Goal: Information Seeking & Learning: Learn about a topic

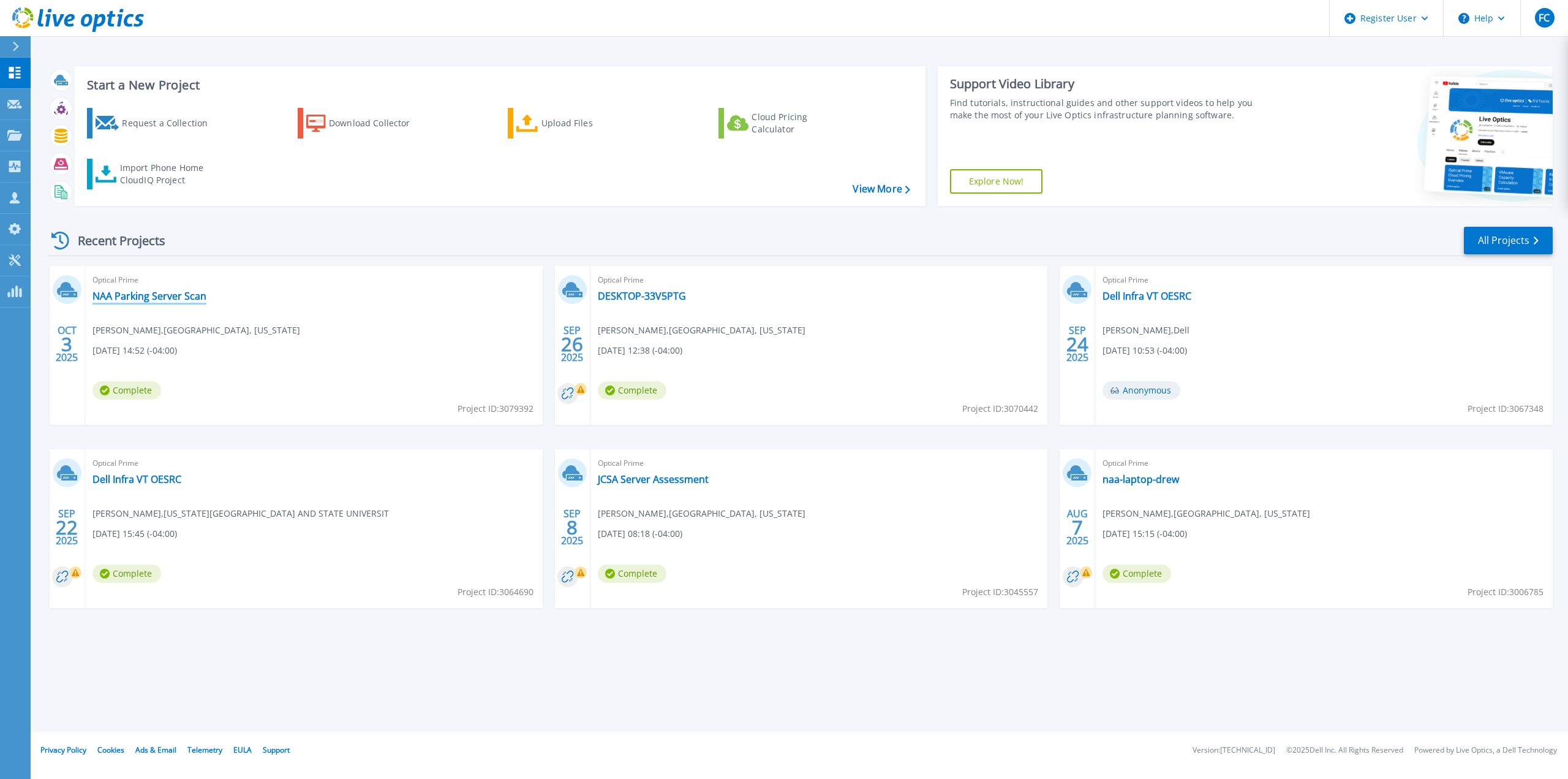
click at [172, 301] on link "NAA Parking Server Scan" at bounding box center [149, 296] width 114 height 12
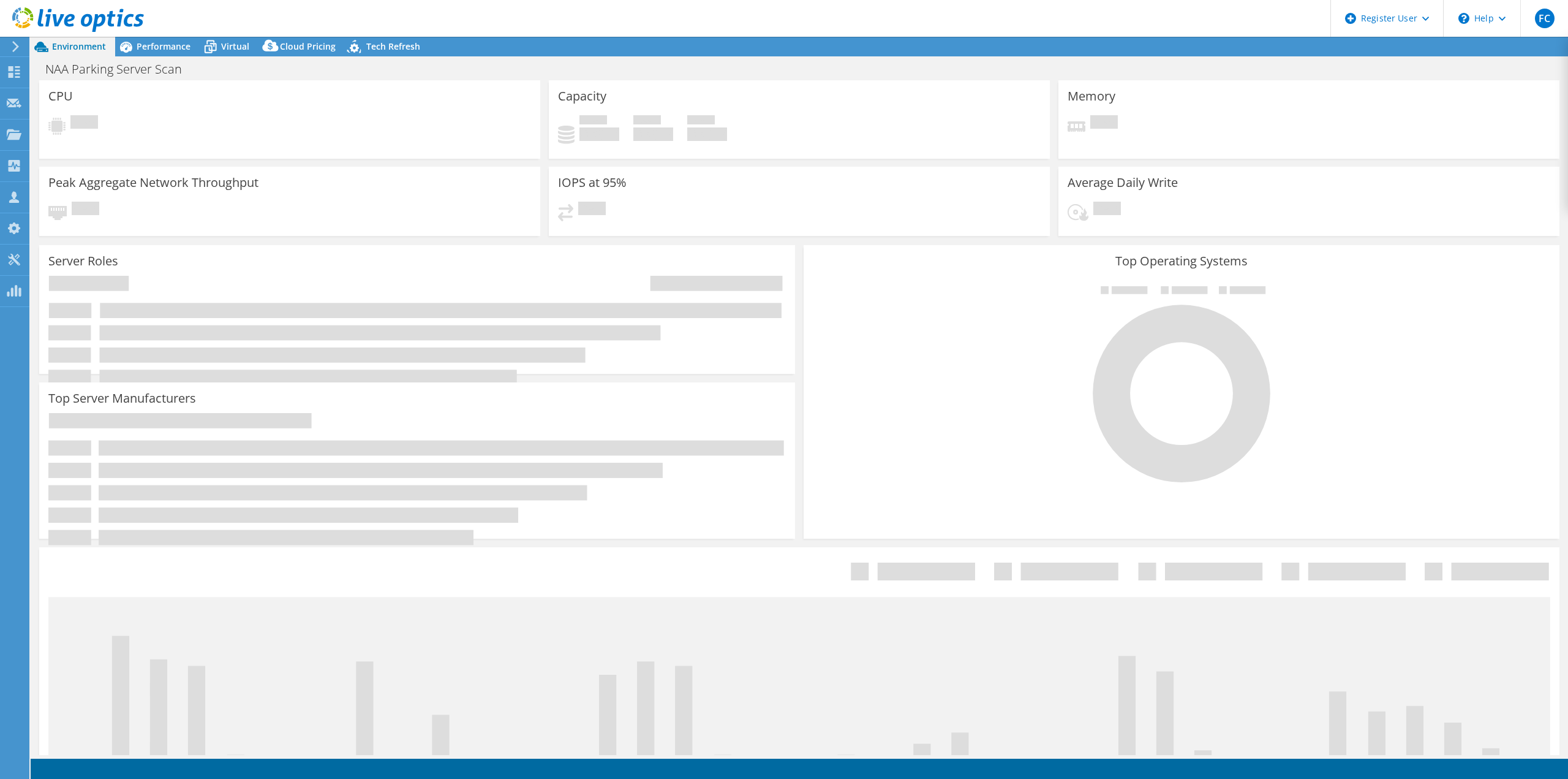
select select "USD"
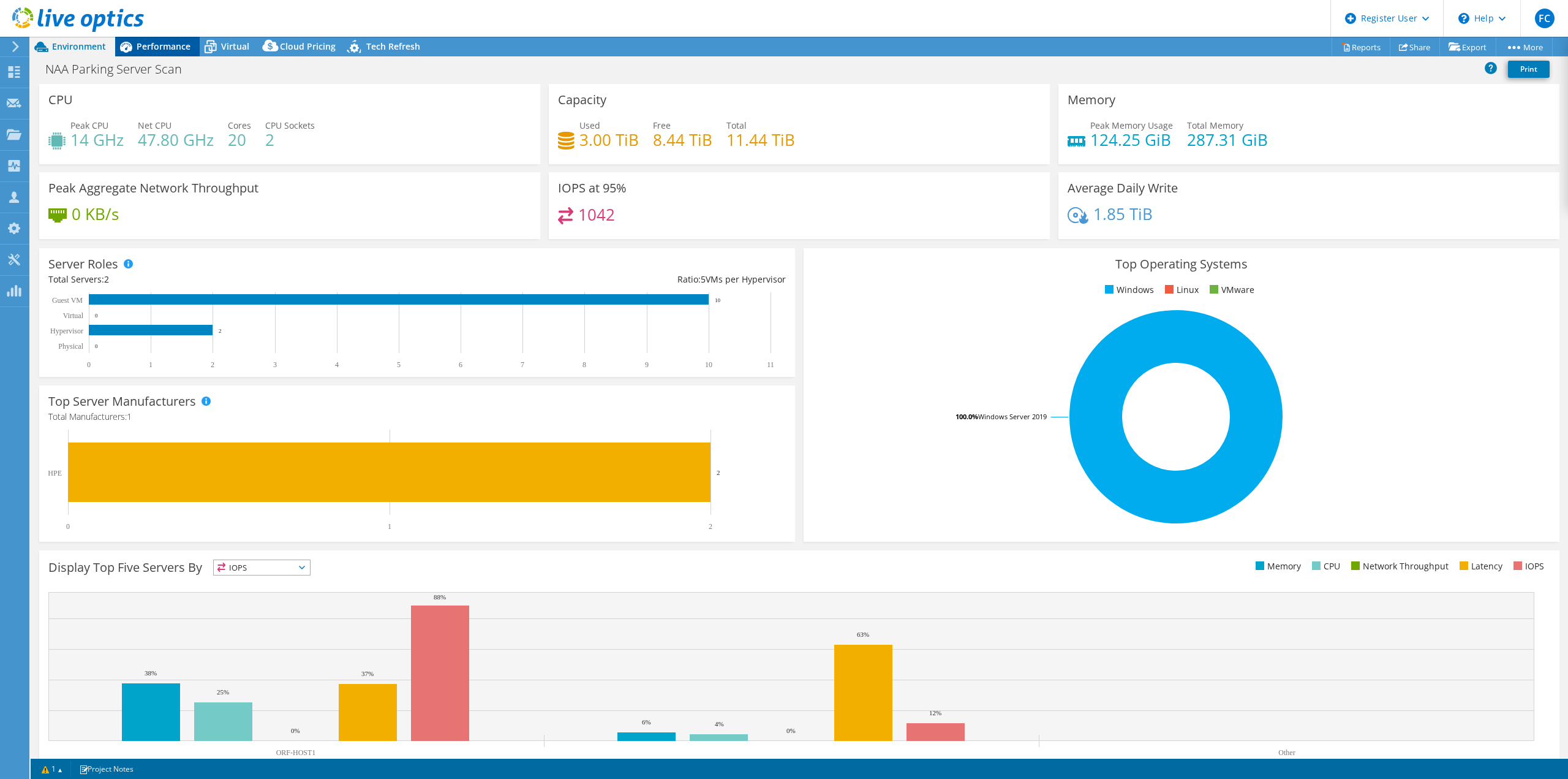
click at [133, 55] on icon at bounding box center [126, 46] width 21 height 21
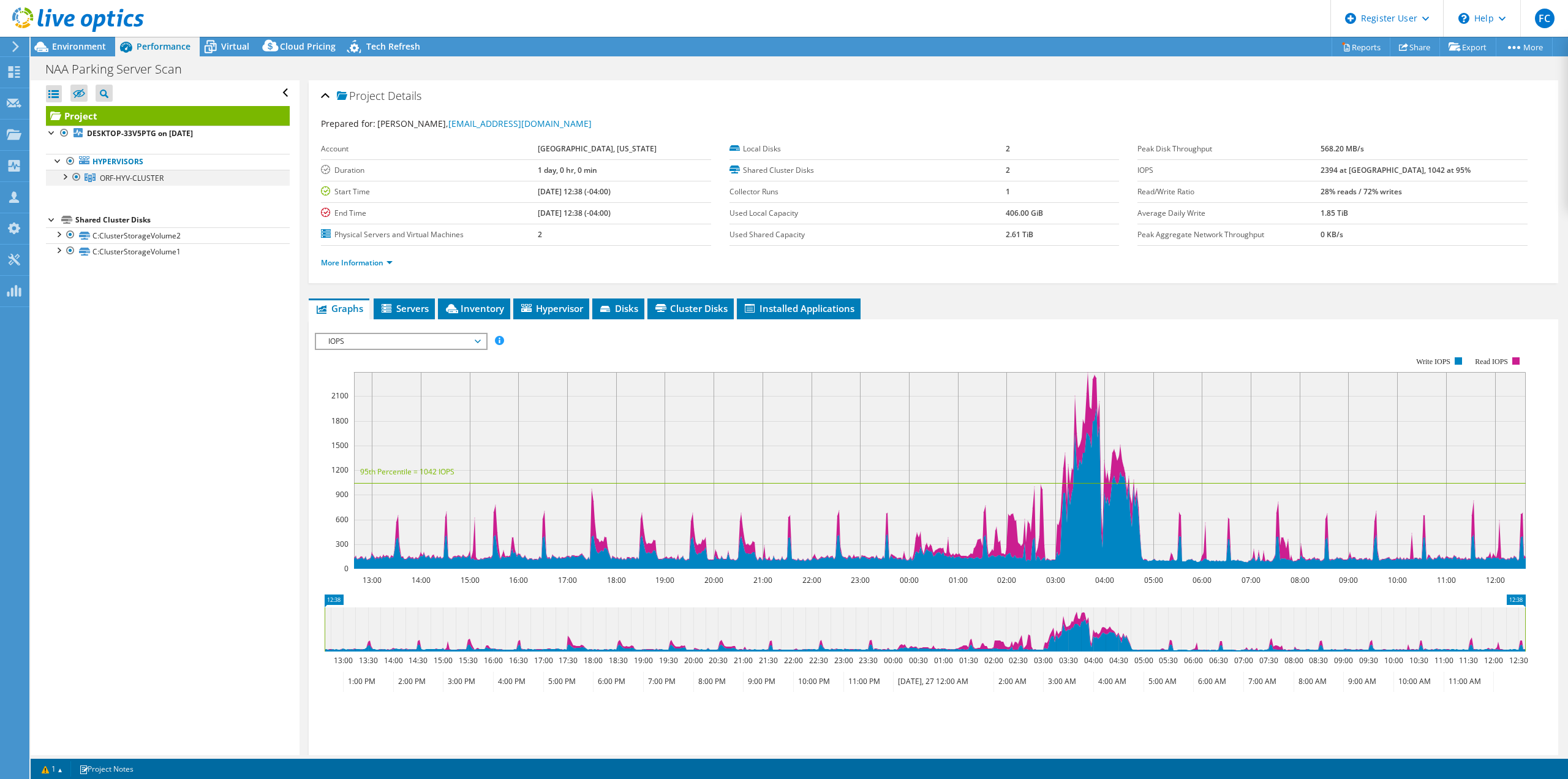
click at [62, 175] on div at bounding box center [64, 176] width 12 height 12
click at [123, 179] on span "ORF-HYV-CLUSTER" at bounding box center [132, 178] width 64 height 10
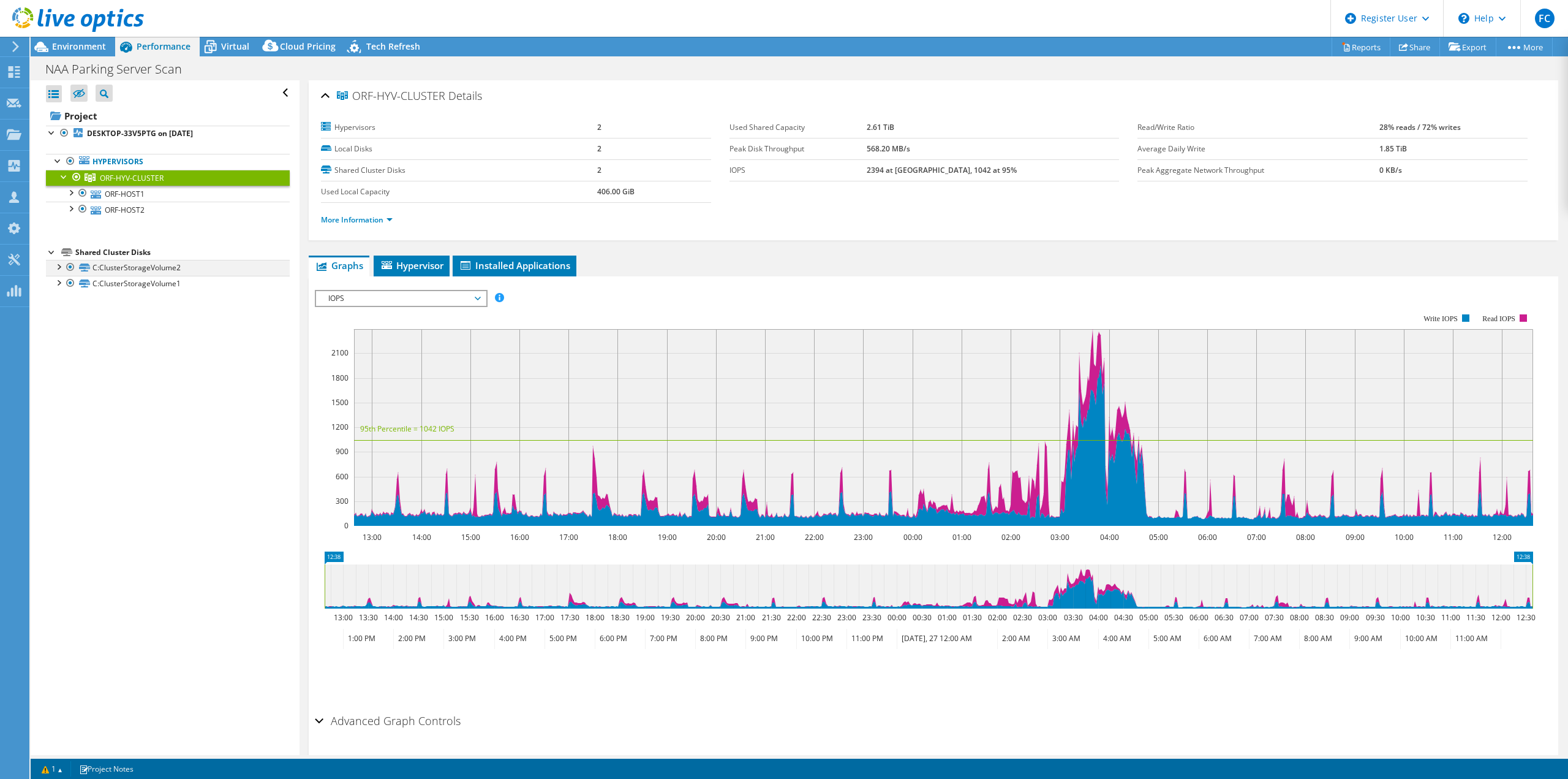
click at [61, 269] on div at bounding box center [58, 266] width 12 height 12
click at [106, 287] on link "C:ClusterStorageVolume2 | ORF-HOST1" at bounding box center [168, 283] width 244 height 16
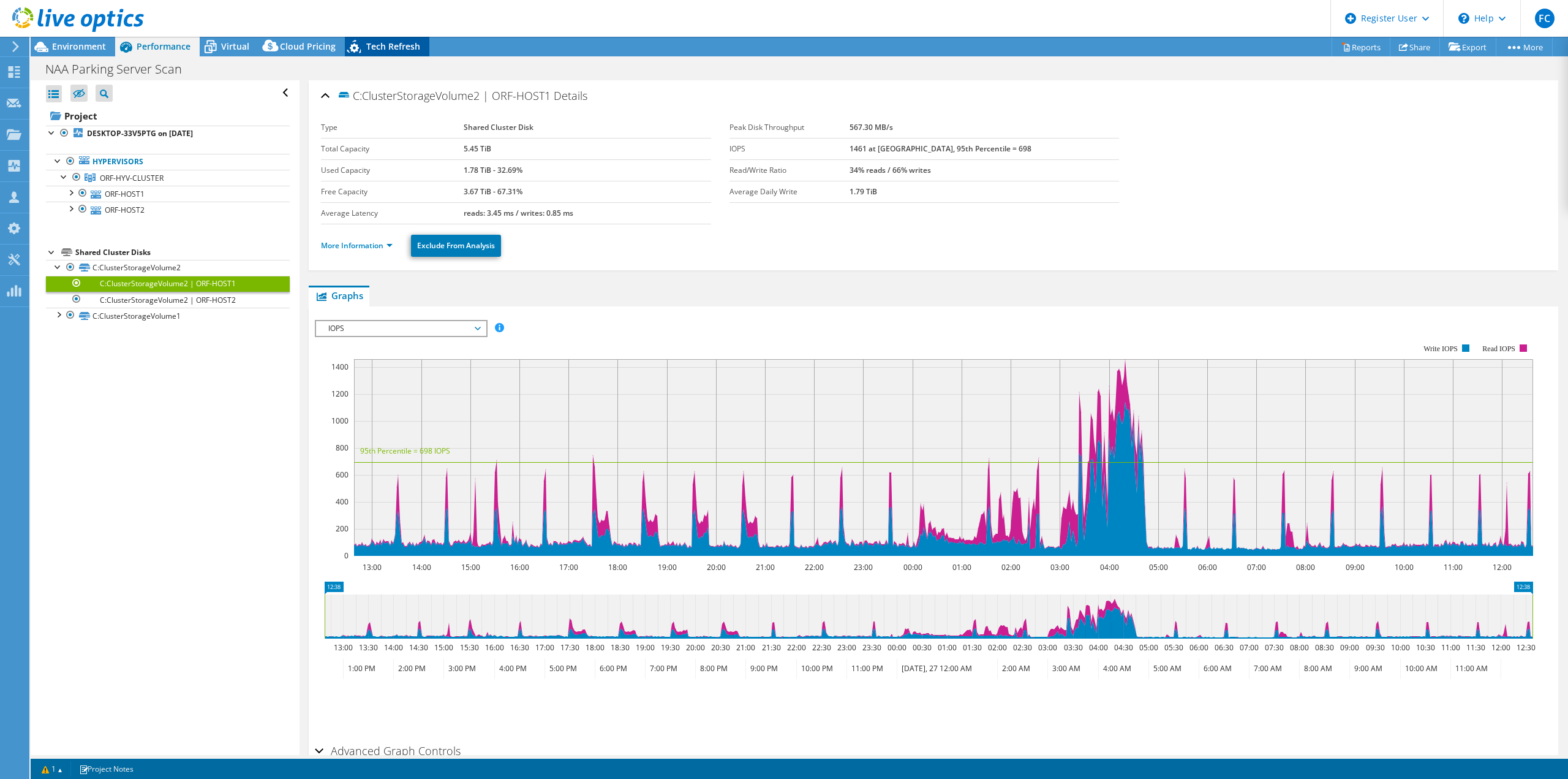
click at [348, 50] on icon at bounding box center [355, 48] width 21 height 25
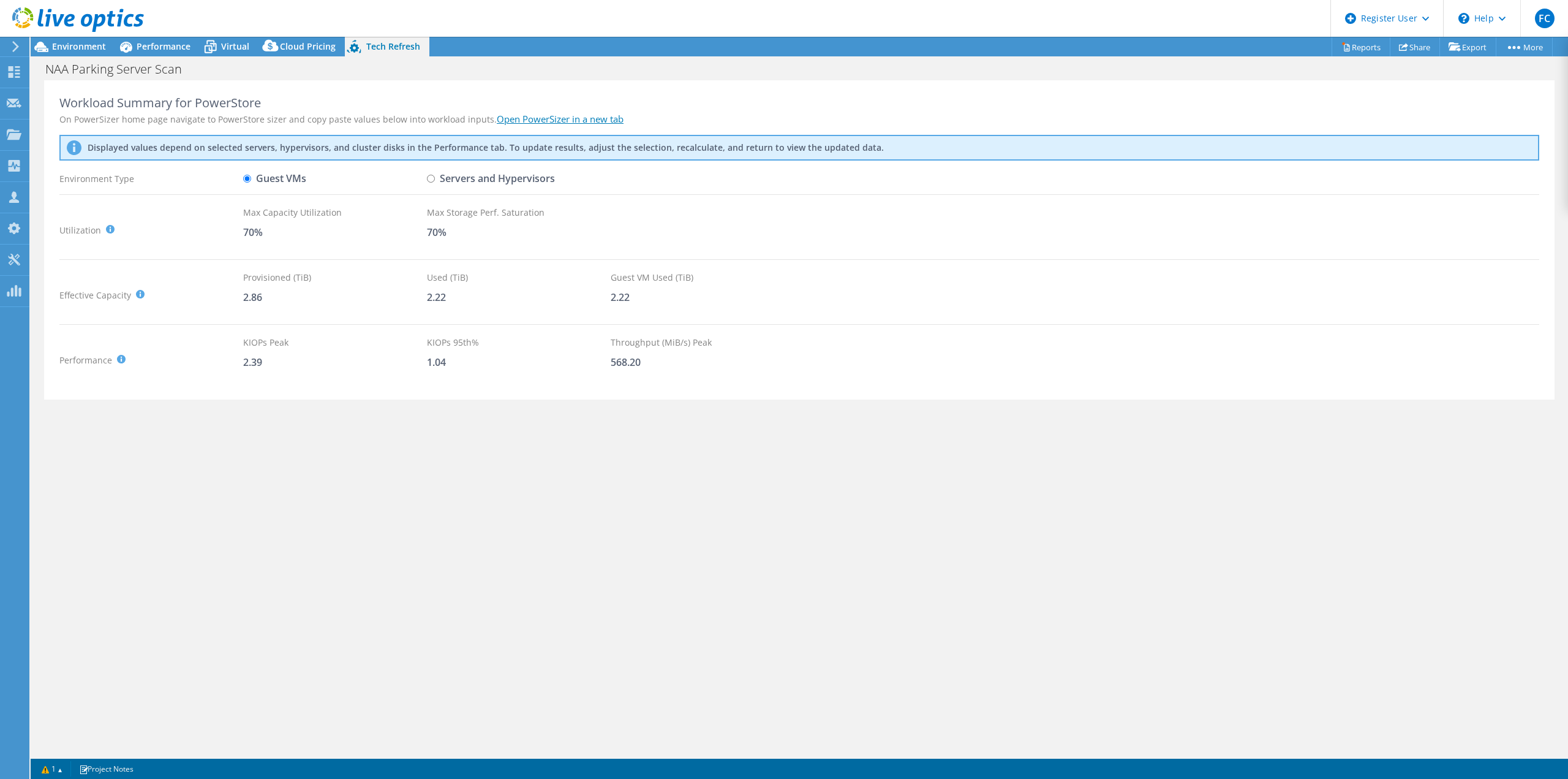
click at [434, 178] on input "Servers and Hypervisors" at bounding box center [431, 179] width 8 height 8
radio input "true"
click at [242, 175] on div "Environment Type" at bounding box center [151, 178] width 184 height 21
click at [253, 178] on label "Guest VMs" at bounding box center [275, 178] width 63 height 21
click at [251, 178] on input "Guest VMs" at bounding box center [247, 179] width 8 height 8
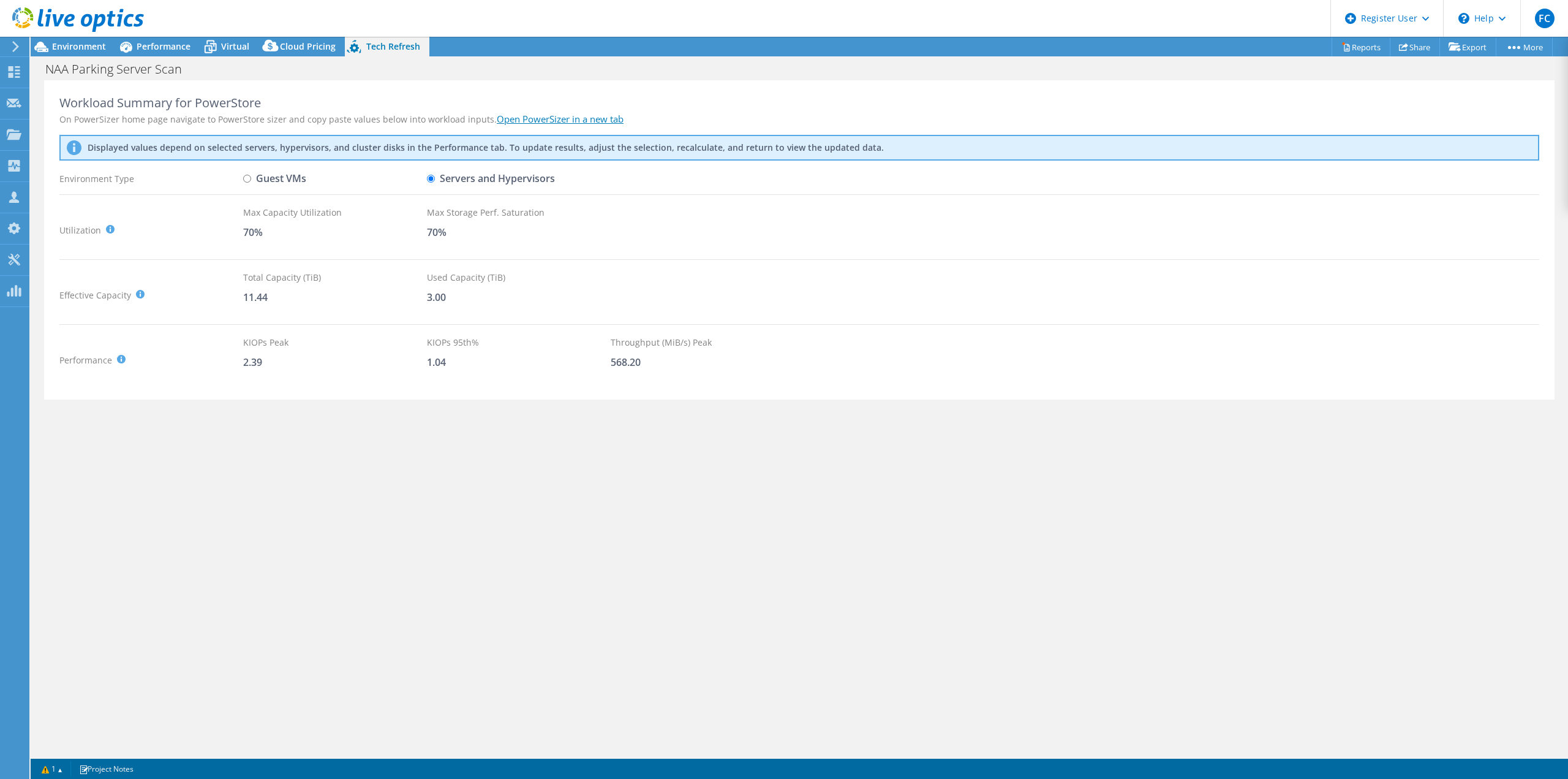
radio input "true"
radio input "false"
